Goal: Learn about a topic

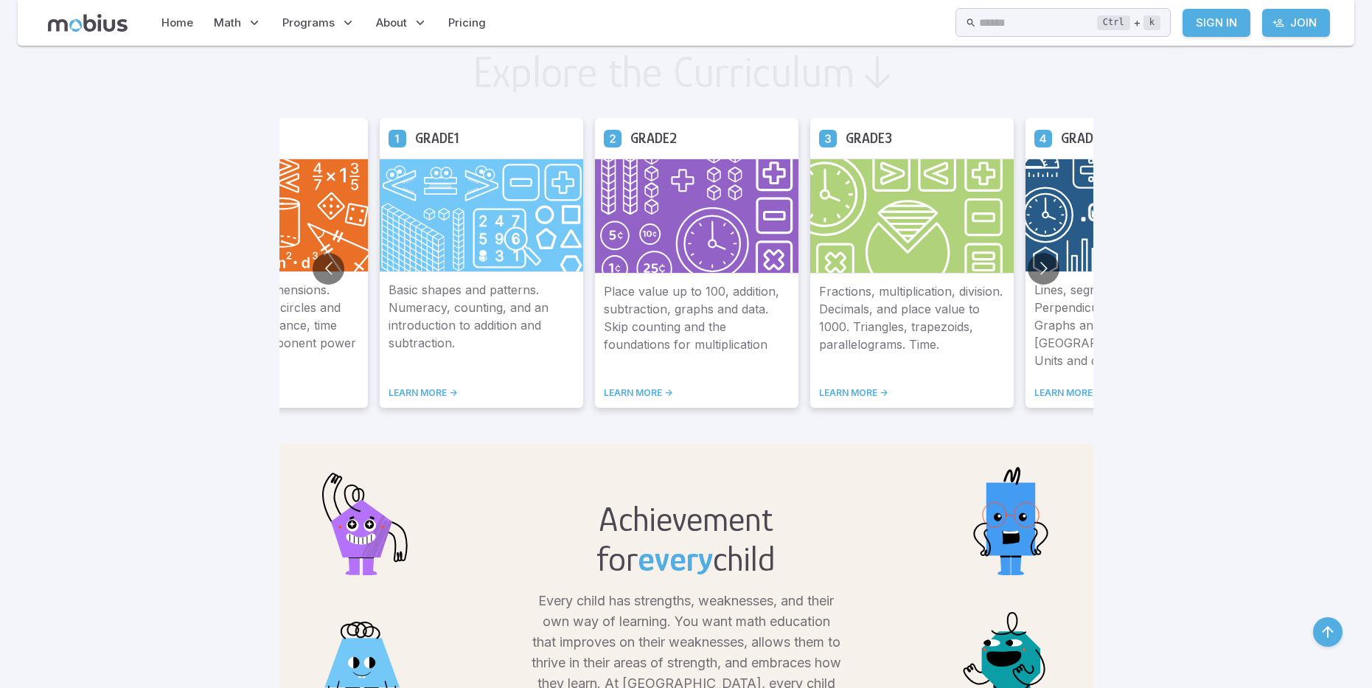
click at [1045, 265] on button "Go to next slide" at bounding box center [1044, 269] width 32 height 32
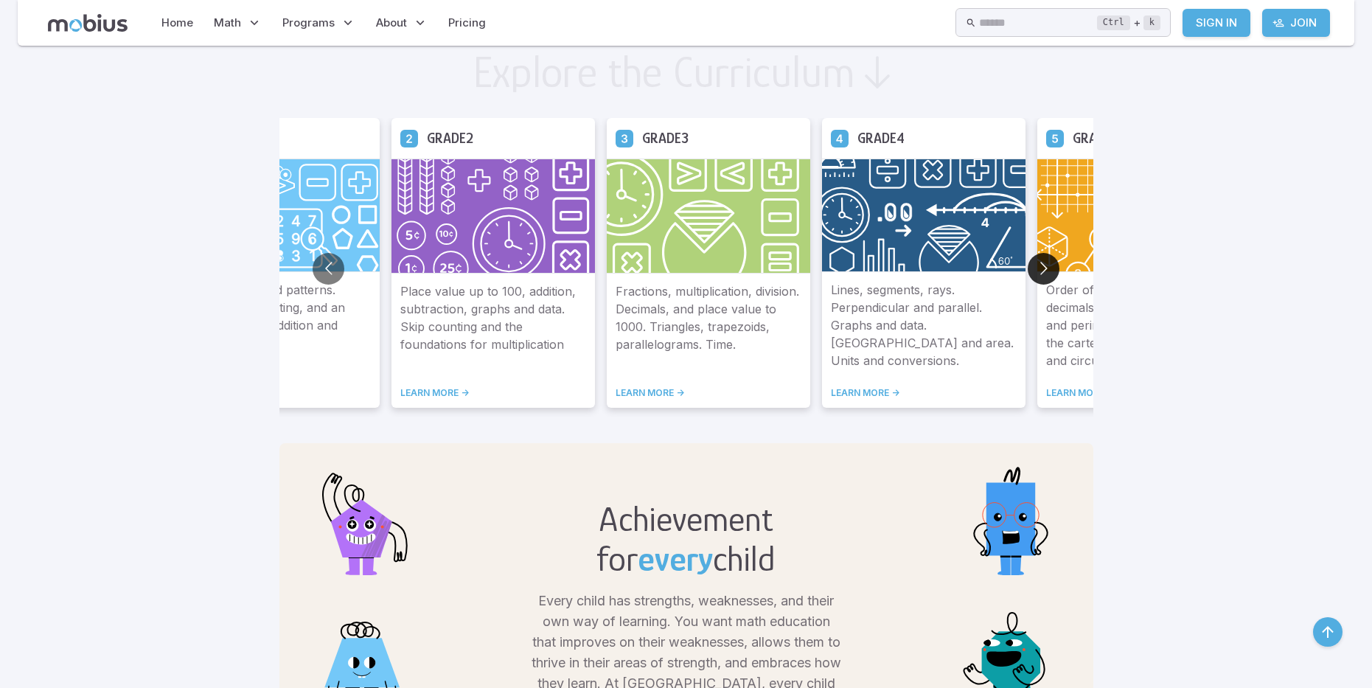
click at [1045, 265] on button "Go to next slide" at bounding box center [1044, 269] width 32 height 32
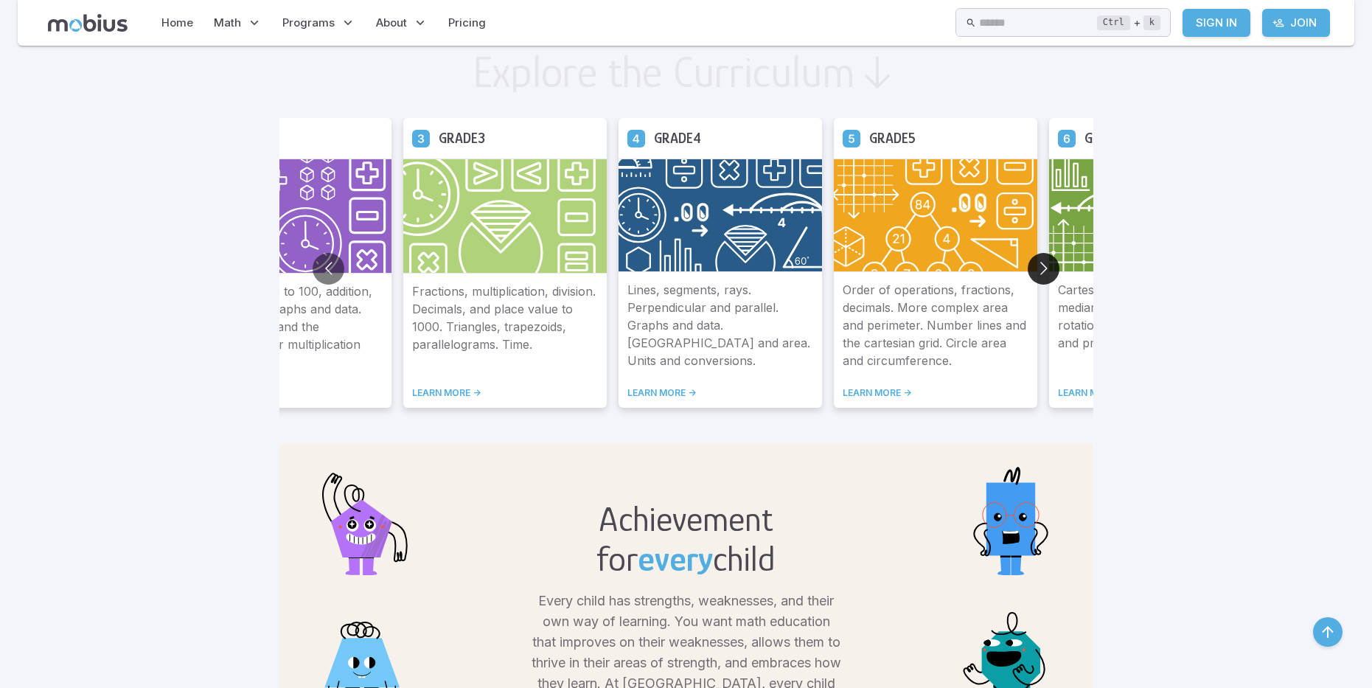
click at [1045, 265] on button "Go to next slide" at bounding box center [1044, 269] width 32 height 32
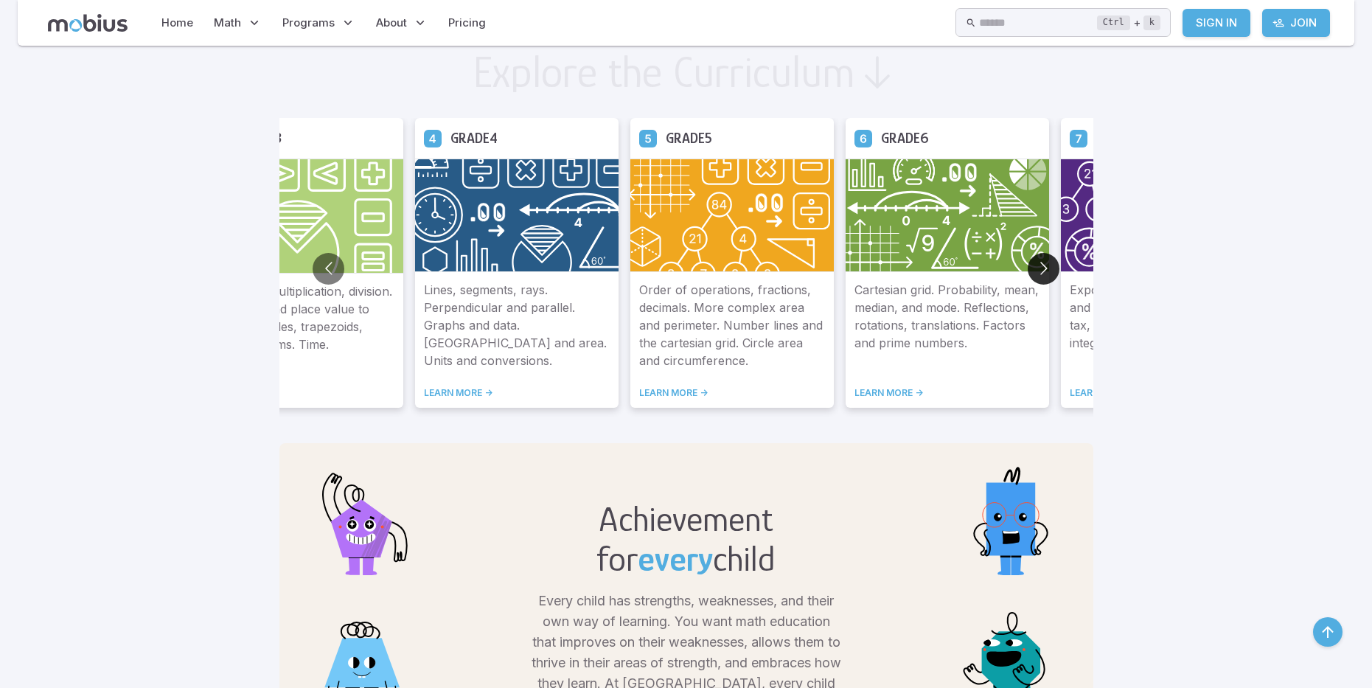
click at [1043, 265] on button "Go to next slide" at bounding box center [1044, 269] width 32 height 32
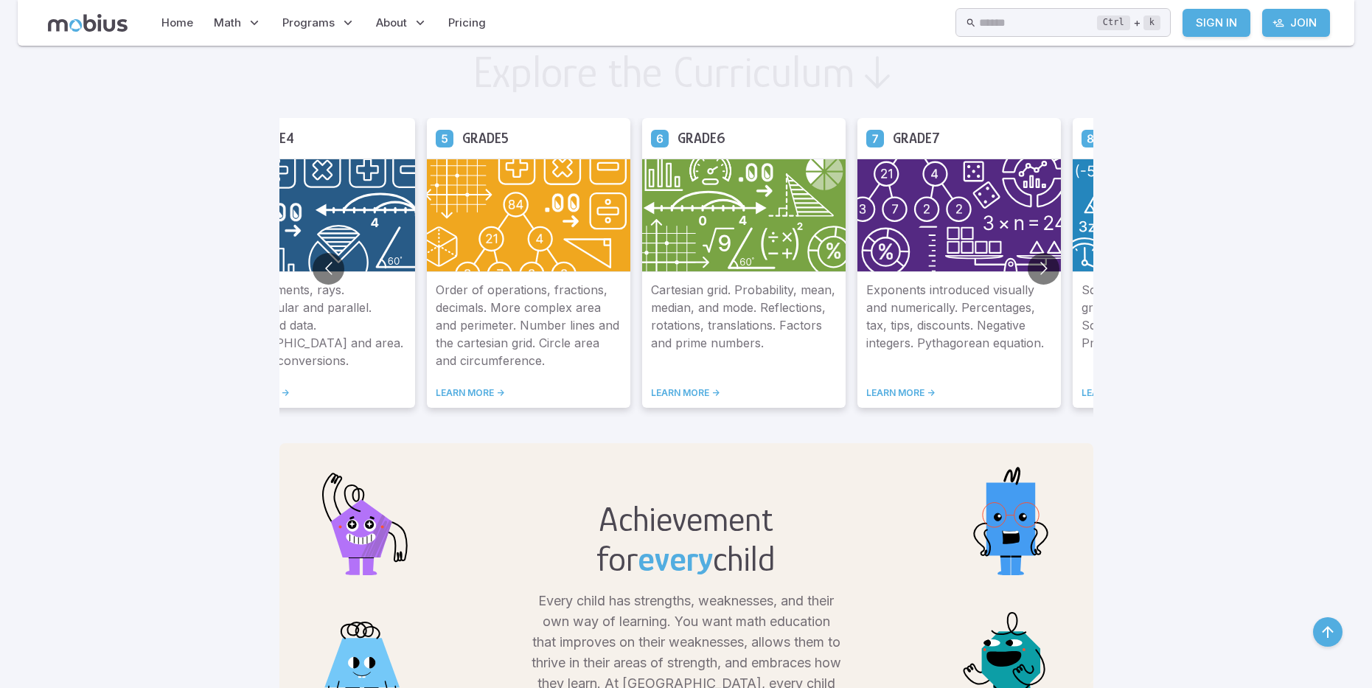
click at [715, 224] on img at bounding box center [744, 216] width 204 height 114
click at [656, 386] on div "Cartesian grid. Probability, mean, median, and mode. Reflections, rotations, tr…" at bounding box center [744, 340] width 204 height 136
click at [658, 394] on link "LEARN MORE ->" at bounding box center [744, 393] width 186 height 12
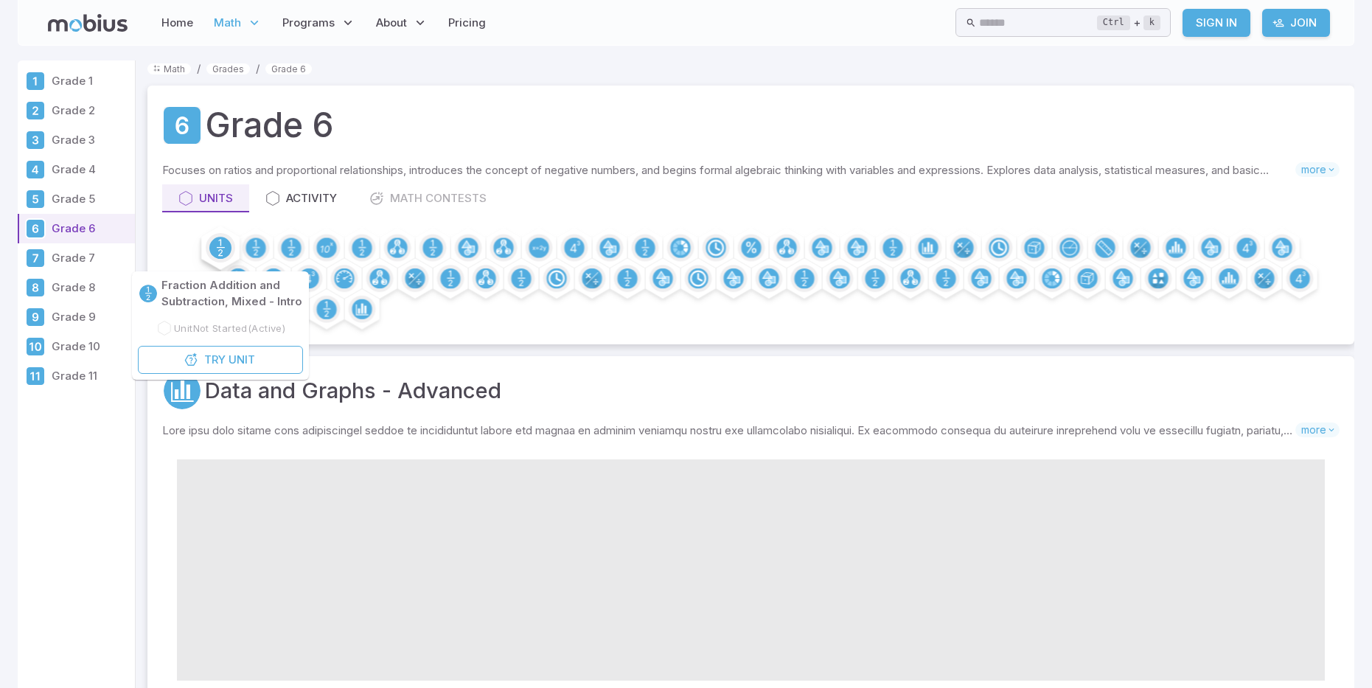
click at [221, 244] on icon at bounding box center [220, 248] width 4 height 17
